Goal: Task Accomplishment & Management: Use online tool/utility

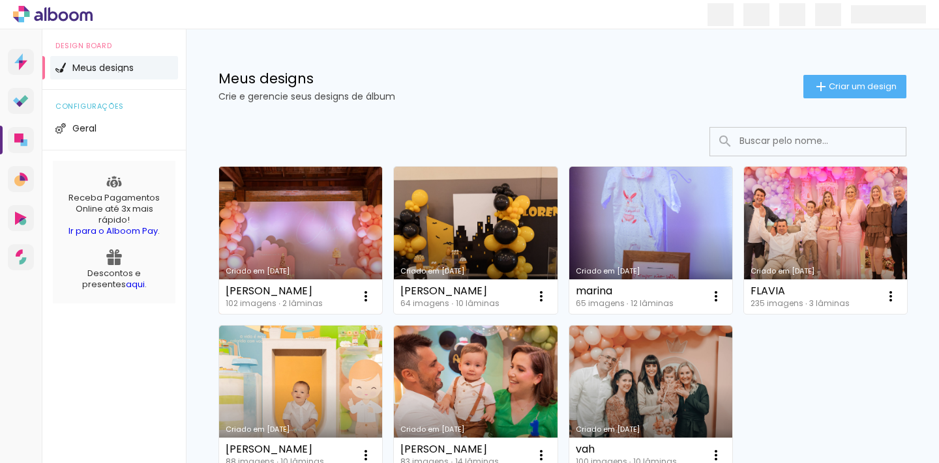
click at [616, 110] on div "Meus designs Crie e gerencie seus designs de álbum Criar um design" at bounding box center [562, 71] width 753 height 85
click at [339, 213] on link "Criado em [DATE]" at bounding box center [300, 240] width 163 height 147
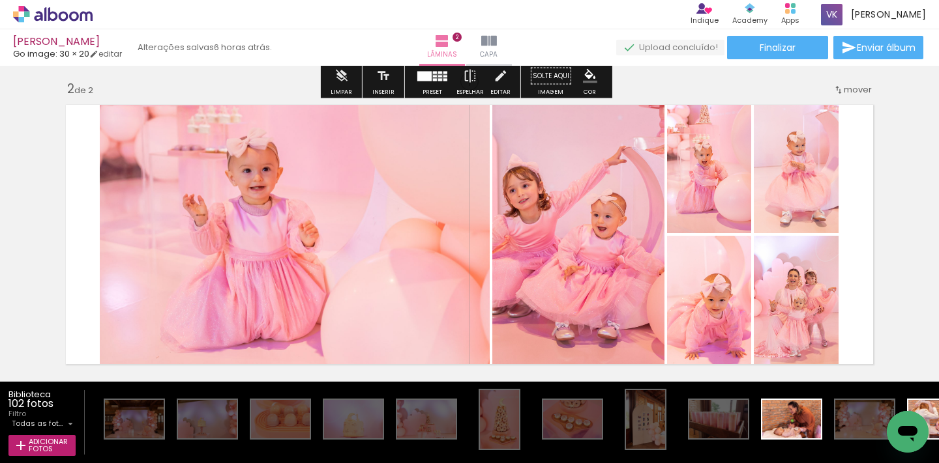
scroll to position [315, 0]
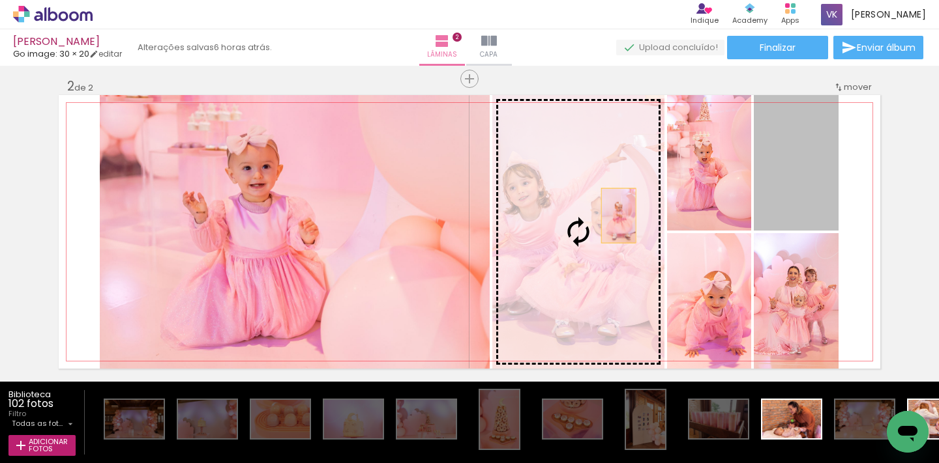
drag, startPoint x: 825, startPoint y: 189, endPoint x: 621, endPoint y: 216, distance: 206.4
click at [0, 0] on slot at bounding box center [0, 0] width 0 height 0
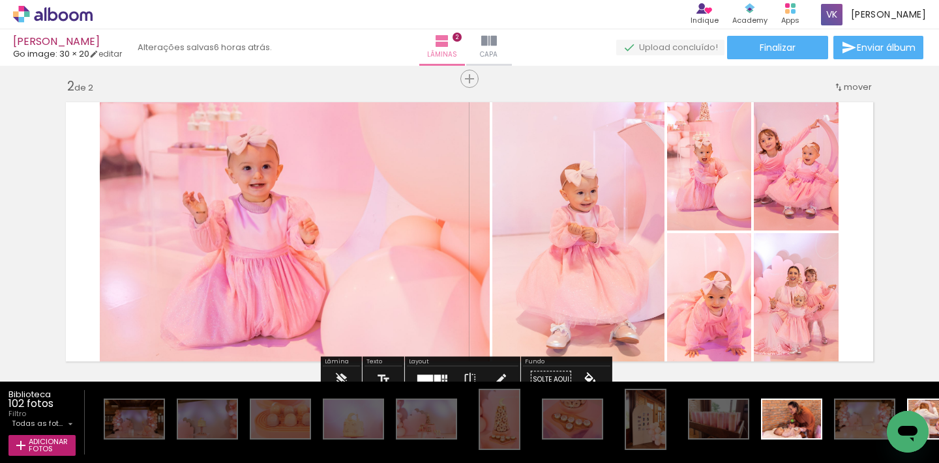
click at [866, 201] on quentale-layouter at bounding box center [469, 232] width 821 height 274
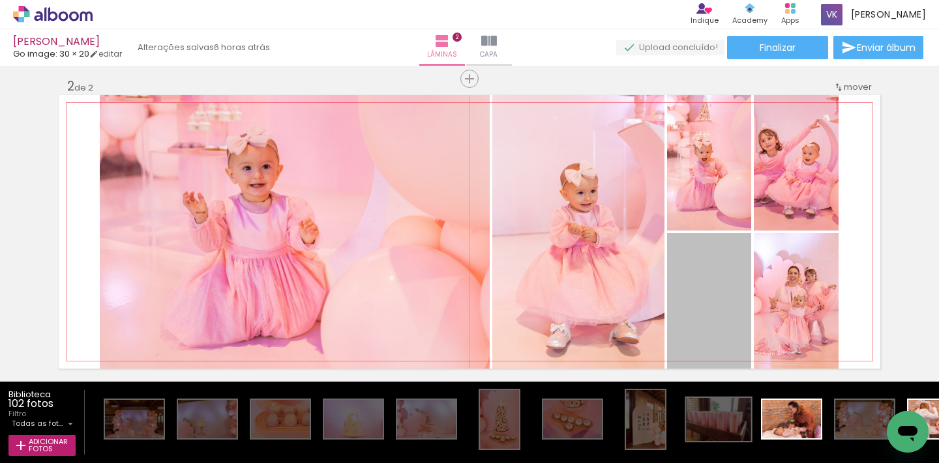
drag, startPoint x: 732, startPoint y: 317, endPoint x: 734, endPoint y: 428, distance: 111.5
click at [734, 428] on quentale-workspace at bounding box center [469, 231] width 939 height 463
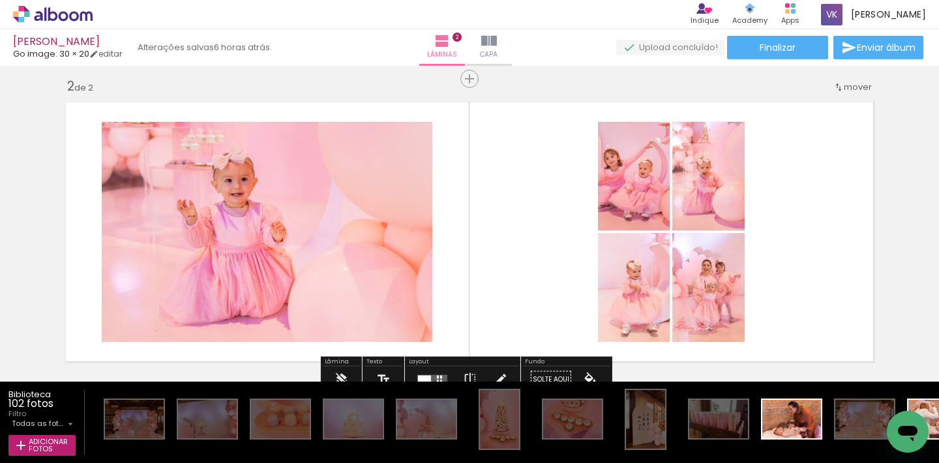
click at [430, 375] on quentale-layouter at bounding box center [432, 380] width 30 height 10
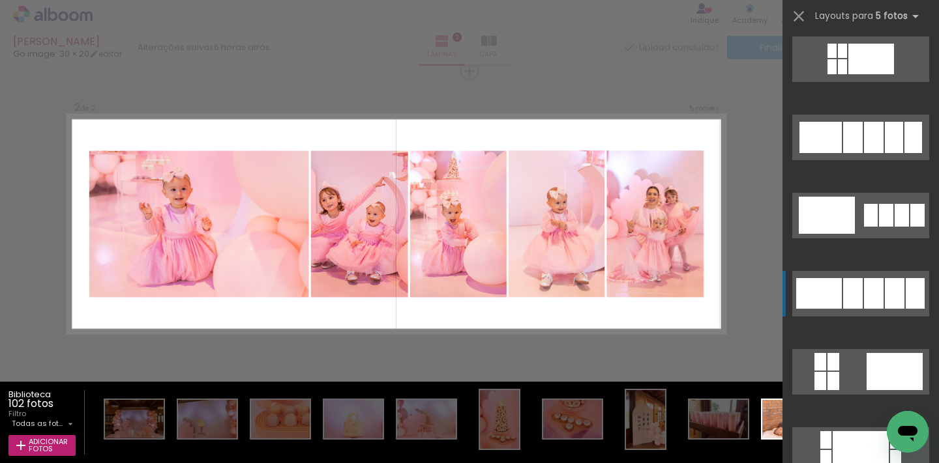
scroll to position [942, 0]
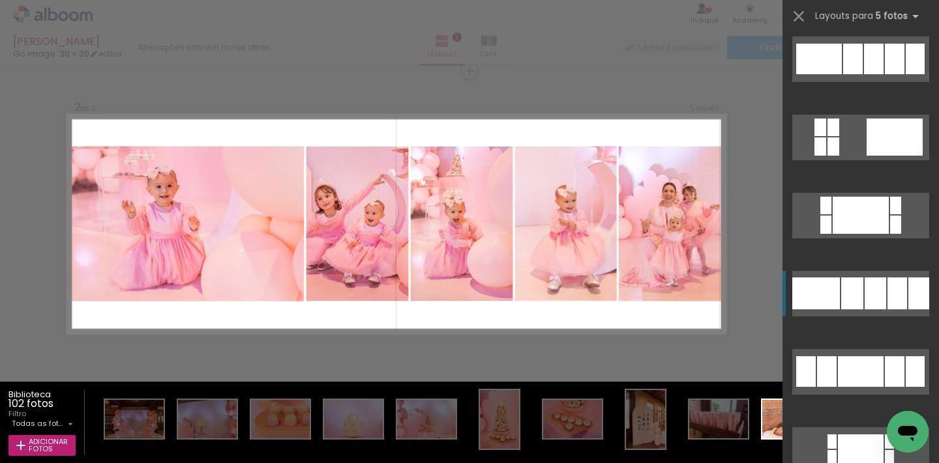
click at [830, 280] on div at bounding box center [816, 294] width 48 height 32
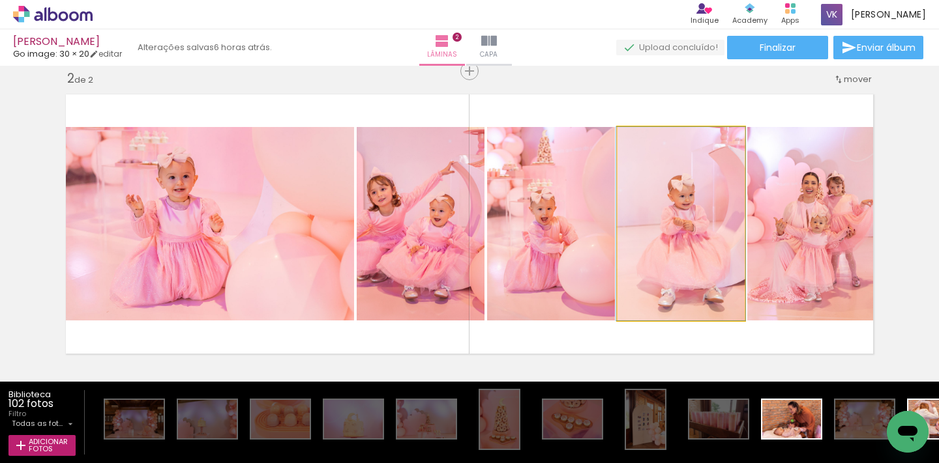
drag, startPoint x: 680, startPoint y: 245, endPoint x: 547, endPoint y: 256, distance: 133.4
click at [0, 0] on slot at bounding box center [0, 0] width 0 height 0
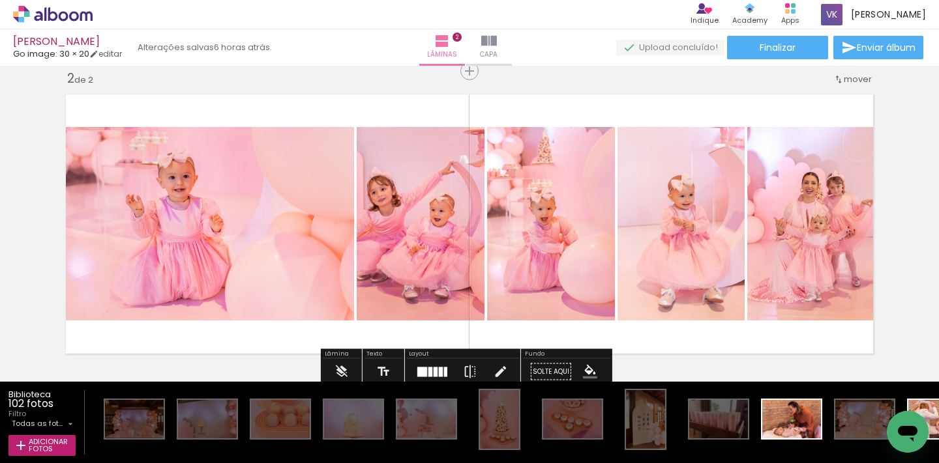
click at [883, 220] on div "Inserir lâmina 1 de 2 Inserir lâmina 2 de 2" at bounding box center [469, 208] width 939 height 920
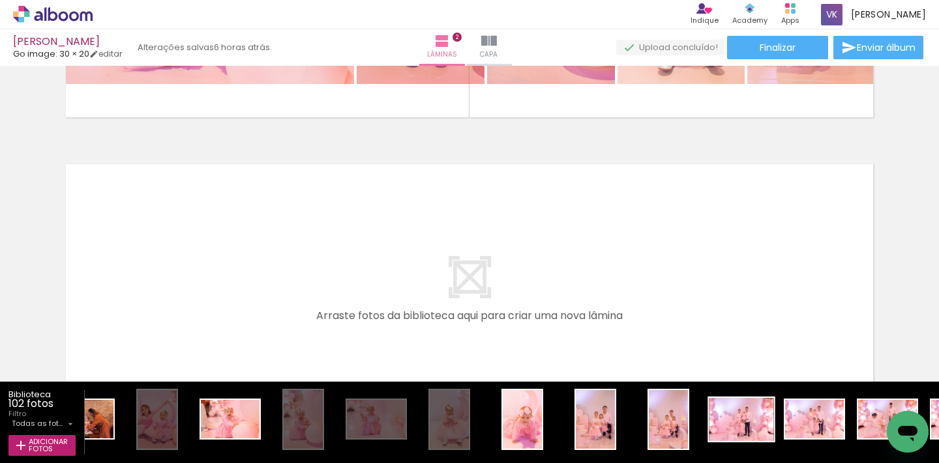
scroll to position [0, 979]
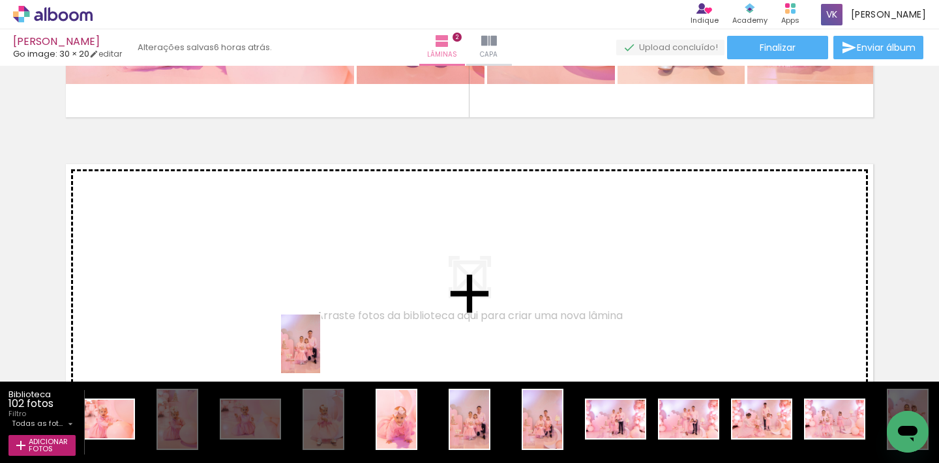
drag, startPoint x: 463, startPoint y: 429, endPoint x: 320, endPoint y: 354, distance: 161.8
click at [320, 354] on quentale-workspace at bounding box center [469, 231] width 939 height 463
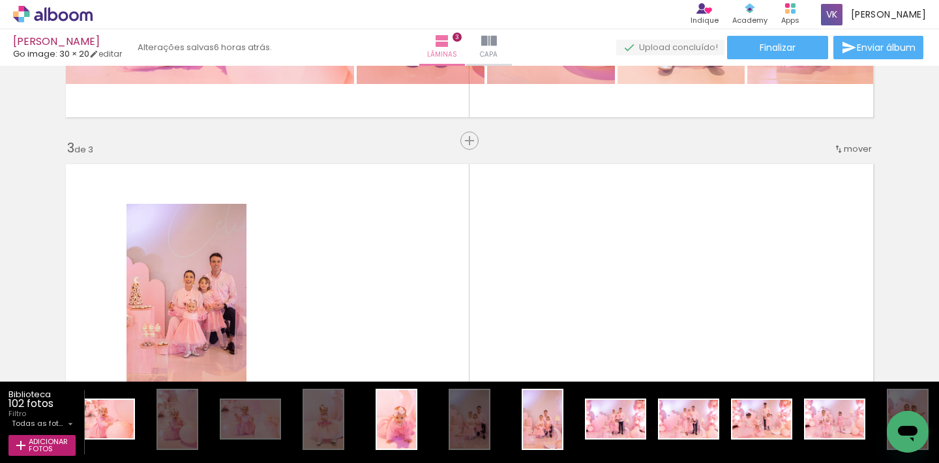
scroll to position [629, 0]
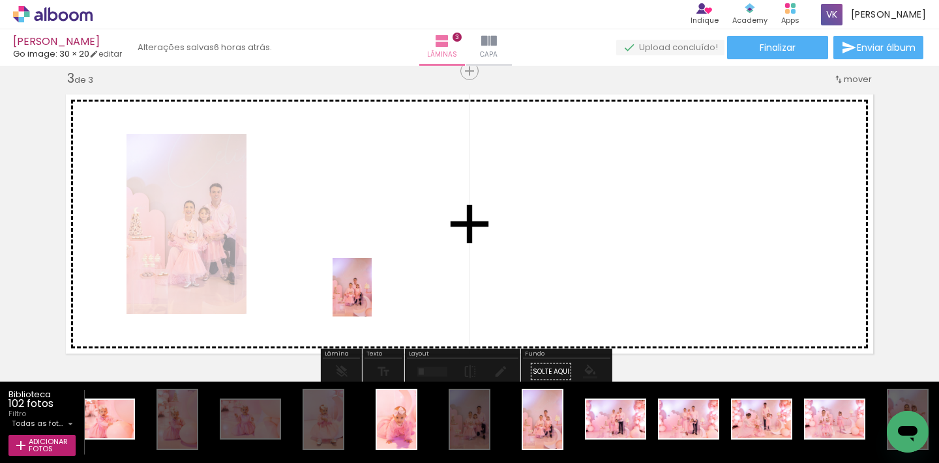
drag, startPoint x: 535, startPoint y: 415, endPoint x: 370, endPoint y: 297, distance: 202.6
click at [370, 297] on quentale-workspace at bounding box center [469, 231] width 939 height 463
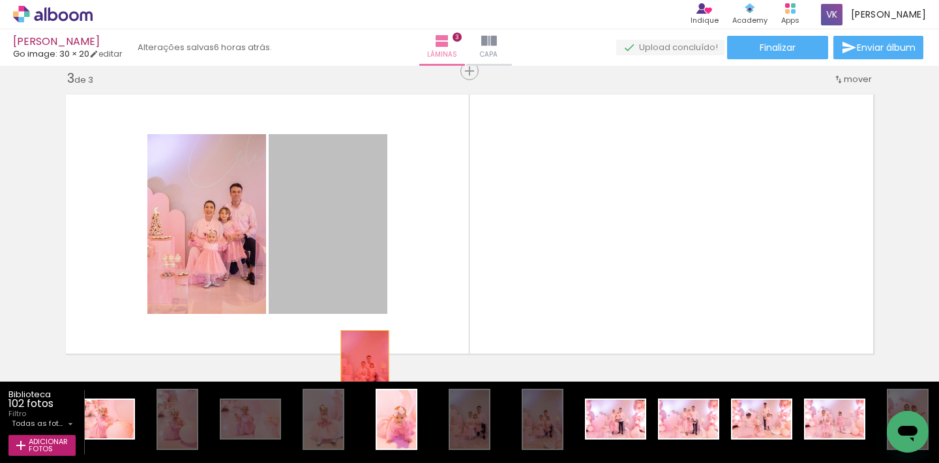
drag, startPoint x: 351, startPoint y: 246, endPoint x: 364, endPoint y: 419, distance: 173.2
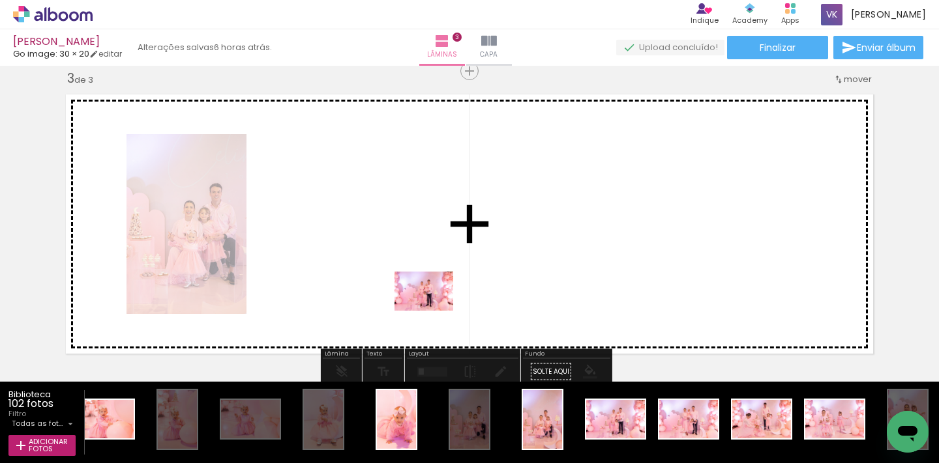
drag, startPoint x: 609, startPoint y: 428, endPoint x: 433, endPoint y: 311, distance: 211.5
click at [433, 311] on quentale-workspace at bounding box center [469, 231] width 939 height 463
